Goal: Book appointment/travel/reservation

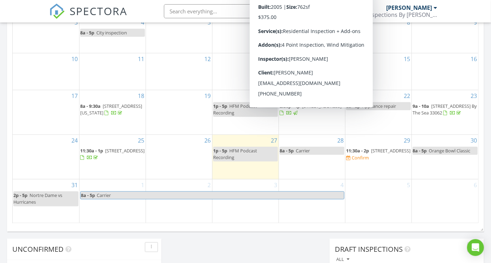
scroll to position [438, 0]
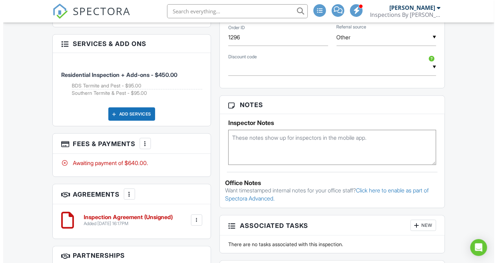
scroll to position [428, 0]
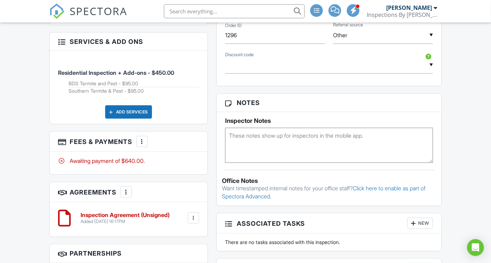
click at [141, 145] on div at bounding box center [142, 141] width 7 height 7
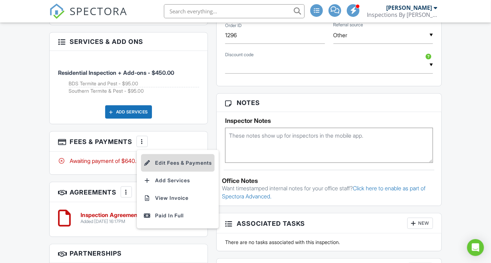
click at [161, 172] on li "Edit Fees & Payments" at bounding box center [178, 163] width 74 height 18
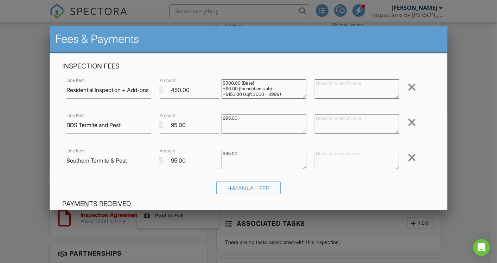
click at [408, 160] on div at bounding box center [412, 157] width 8 height 11
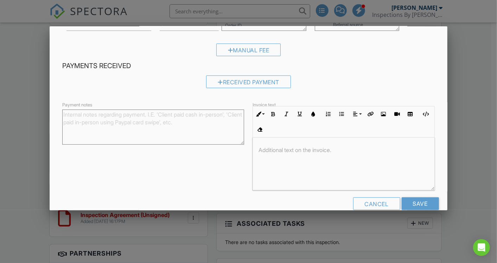
scroll to position [129, 0]
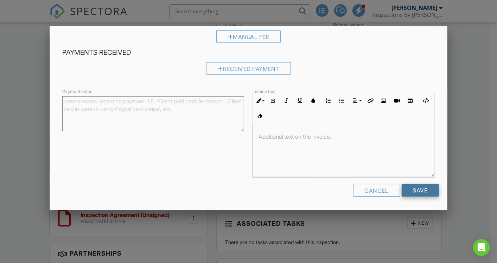
click at [414, 186] on input "Save" at bounding box center [420, 190] width 37 height 13
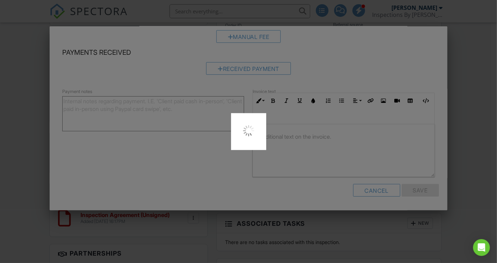
click at [459, 159] on div at bounding box center [248, 131] width 497 height 263
click at [362, 193] on div at bounding box center [248, 131] width 497 height 263
click at [453, 64] on div at bounding box center [248, 131] width 497 height 263
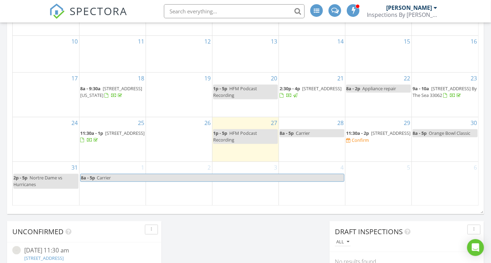
scroll to position [484, 0]
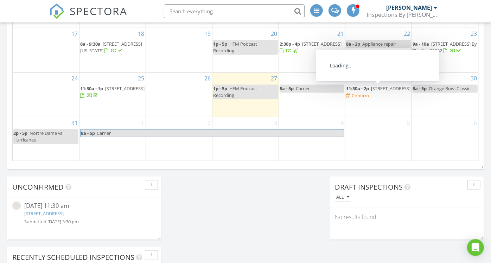
click at [382, 92] on span "4652 Saxon Rd, Coconut Creek 33073" at bounding box center [390, 88] width 39 height 6
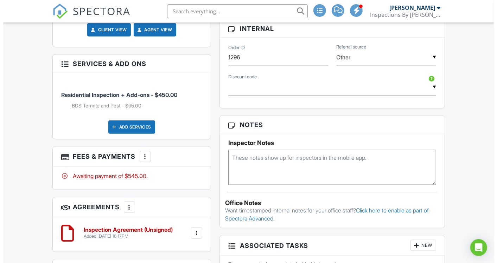
scroll to position [404, 0]
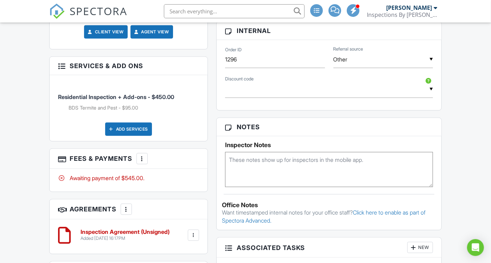
click at [130, 136] on div "Add Services" at bounding box center [128, 129] width 47 height 13
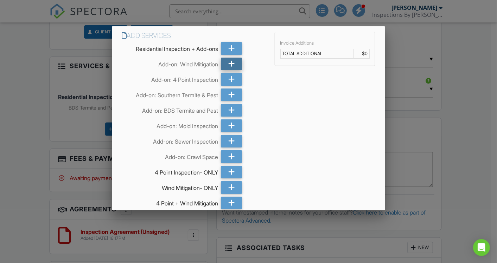
click at [230, 65] on icon at bounding box center [231, 64] width 7 height 13
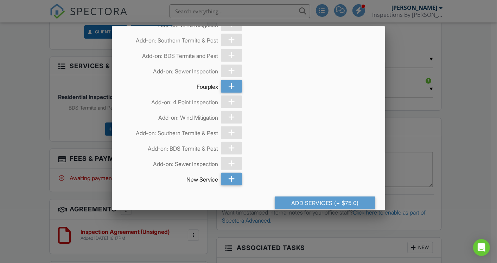
scroll to position [420, 0]
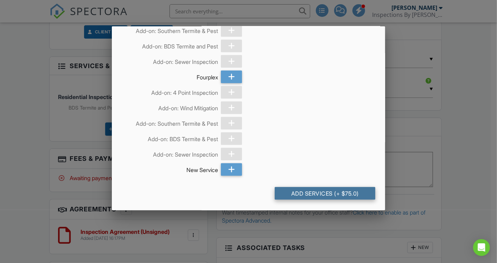
click at [312, 190] on div "Add Services (+ $75.0)" at bounding box center [325, 193] width 101 height 13
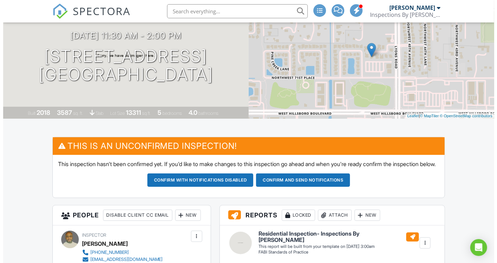
scroll to position [62, 0]
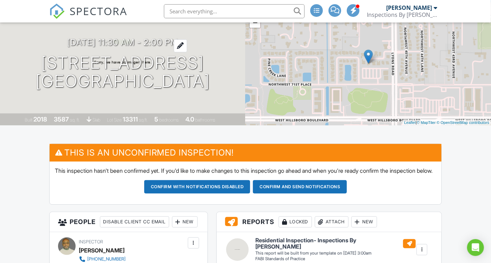
click at [112, 38] on h3 "[DATE] 11:30 am - 2:00 pm" at bounding box center [122, 42] width 111 height 9
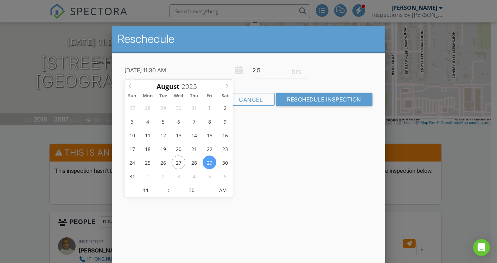
click at [217, 68] on input "08/29/2025 11:30 AM" at bounding box center [185, 70] width 120 height 17
type input "08/29/2025 12:30 PM"
type input "12"
click at [164, 186] on span at bounding box center [165, 187] width 5 height 7
type input "[DATE] 1:30 PM"
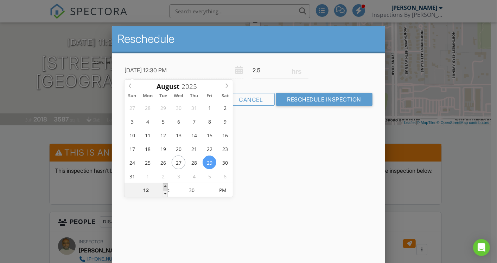
type input "01"
click at [164, 186] on span at bounding box center [165, 187] width 5 height 7
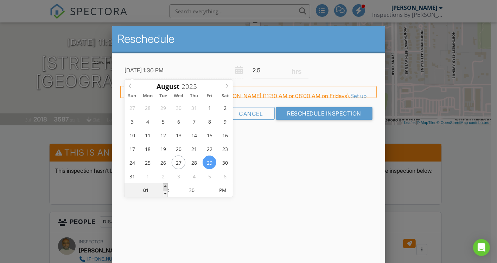
type input "[DATE] 2:30 PM"
type input "02"
click at [164, 186] on span at bounding box center [165, 187] width 5 height 7
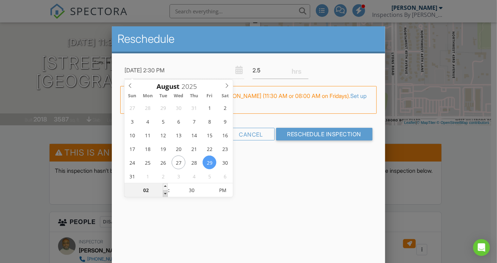
type input "[DATE] 1:30 PM"
type input "01"
click at [166, 192] on span at bounding box center [165, 194] width 5 height 7
click at [205, 218] on div "Reschedule 08/29/2025 1:30 PM 2.5 Warning: this date/time is in the past. FYI: …" at bounding box center [248, 149] width 273 height 246
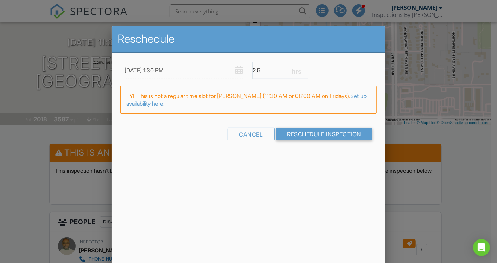
click at [264, 72] on input "2.5" at bounding box center [281, 70] width 56 height 17
type input "2"
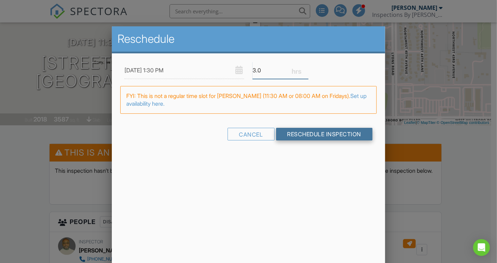
type input "3.0"
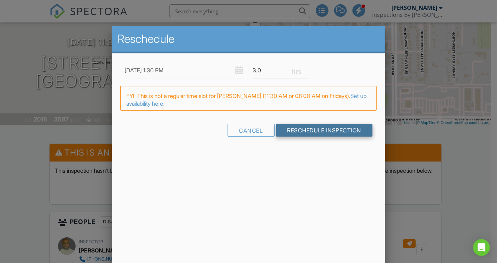
click at [315, 135] on div "08/29/2025 1:30 PM 3.0 Warning: this date/time is in the past. FYI: This is not…" at bounding box center [248, 105] width 273 height 104
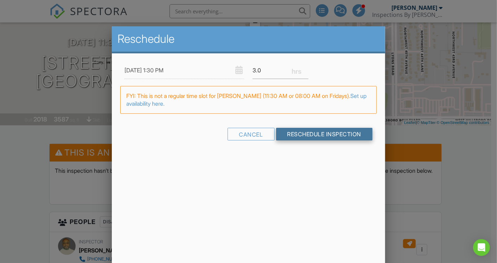
click at [311, 132] on input "Reschedule Inspection" at bounding box center [324, 134] width 97 height 13
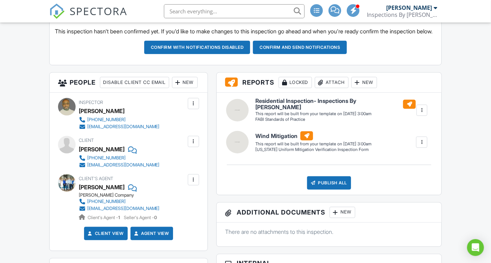
scroll to position [212, 0]
